Goal: Information Seeking & Learning: Check status

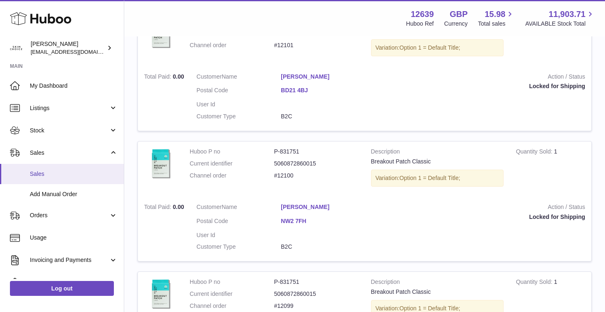
click at [96, 176] on span "Sales" at bounding box center [74, 174] width 88 height 8
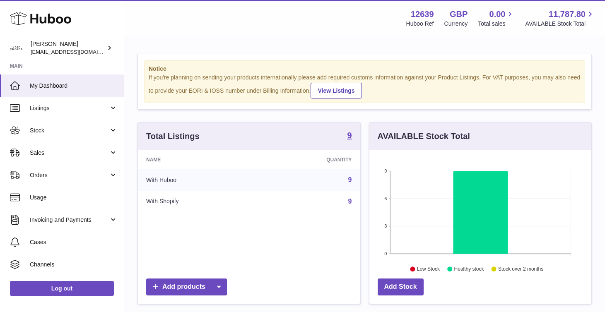
scroll to position [129, 222]
click at [98, 161] on link "Sales" at bounding box center [62, 153] width 124 height 22
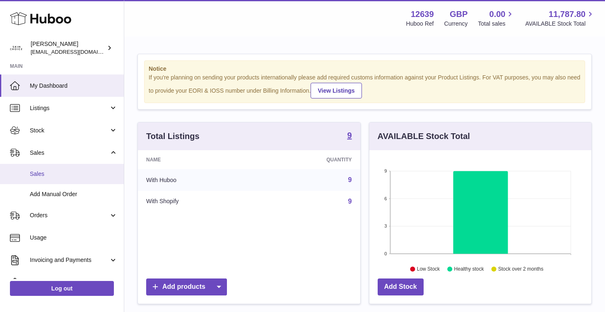
click at [98, 172] on span "Sales" at bounding box center [74, 174] width 88 height 8
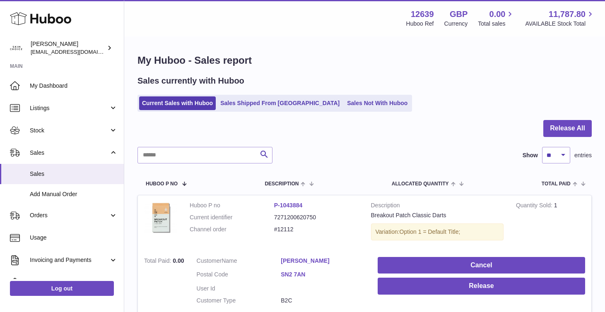
click at [231, 96] on ul "Current Sales with Huboo Sales Shipped From Huboo Sales Not With Huboo" at bounding box center [274, 103] width 274 height 17
click at [236, 101] on link "Sales Shipped From [GEOGRAPHIC_DATA]" at bounding box center [279, 103] width 125 height 14
